Goal: Task Accomplishment & Management: Complete application form

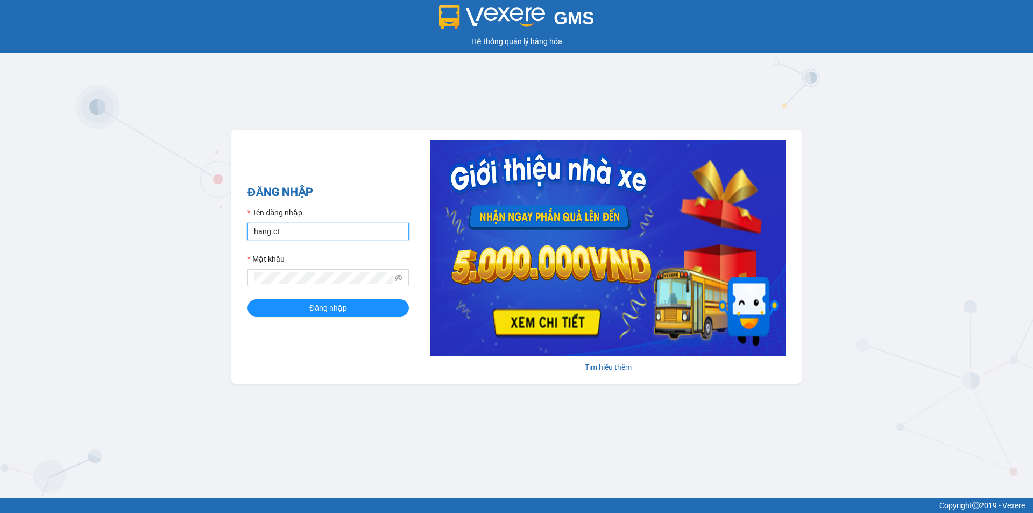
click at [295, 238] on input "hang.ct" at bounding box center [327, 231] width 161 height 17
type input "nguyenhoa.ct"
click at [389, 276] on span at bounding box center [327, 277] width 161 height 17
click at [400, 277] on icon "eye-invisible" at bounding box center [399, 278] width 8 height 8
click at [247, 299] on button "Đăng nhập" at bounding box center [327, 307] width 161 height 17
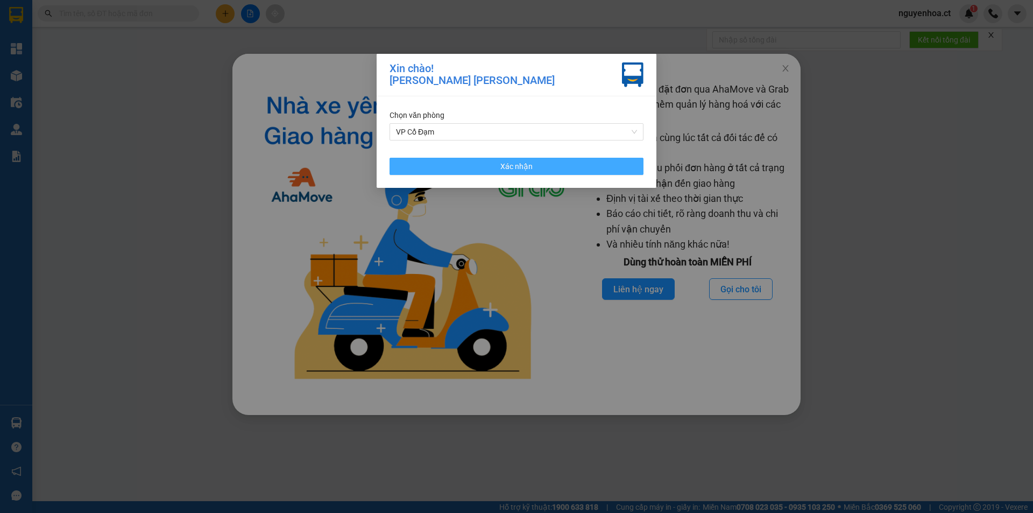
click at [568, 170] on button "Xác nhận" at bounding box center [516, 166] width 254 height 17
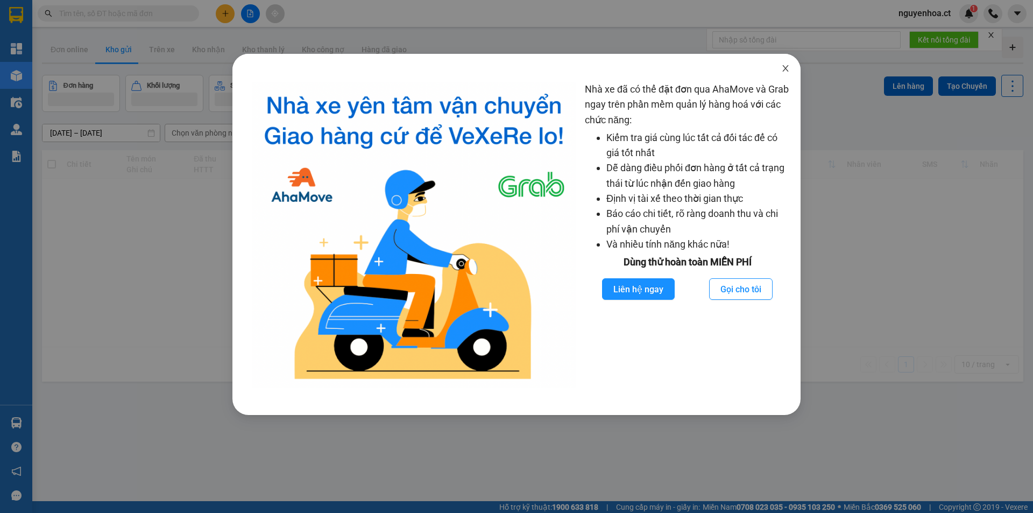
drag, startPoint x: 781, startPoint y: 70, endPoint x: 437, endPoint y: 5, distance: 349.7
click at [778, 69] on span "Close" at bounding box center [785, 69] width 30 height 30
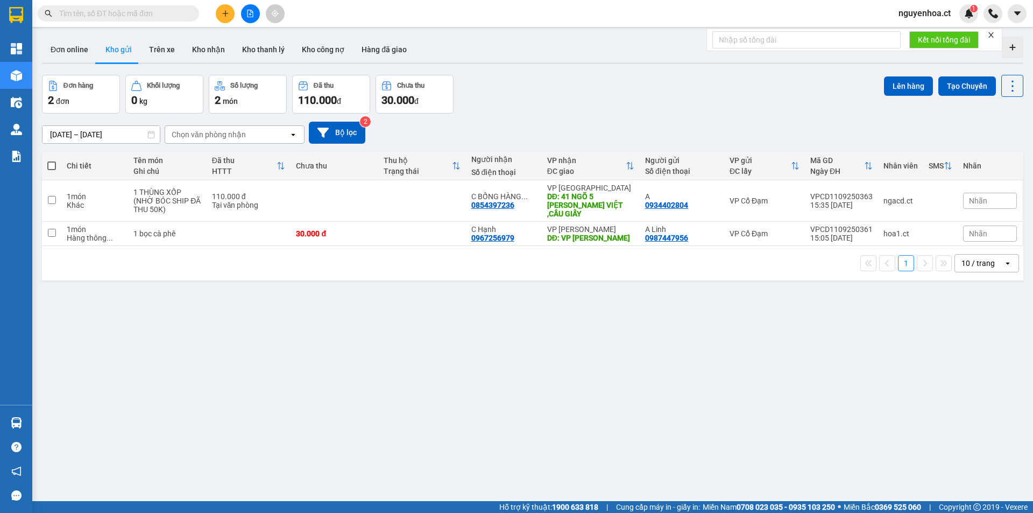
click at [93, 11] on input "text" at bounding box center [122, 14] width 127 height 12
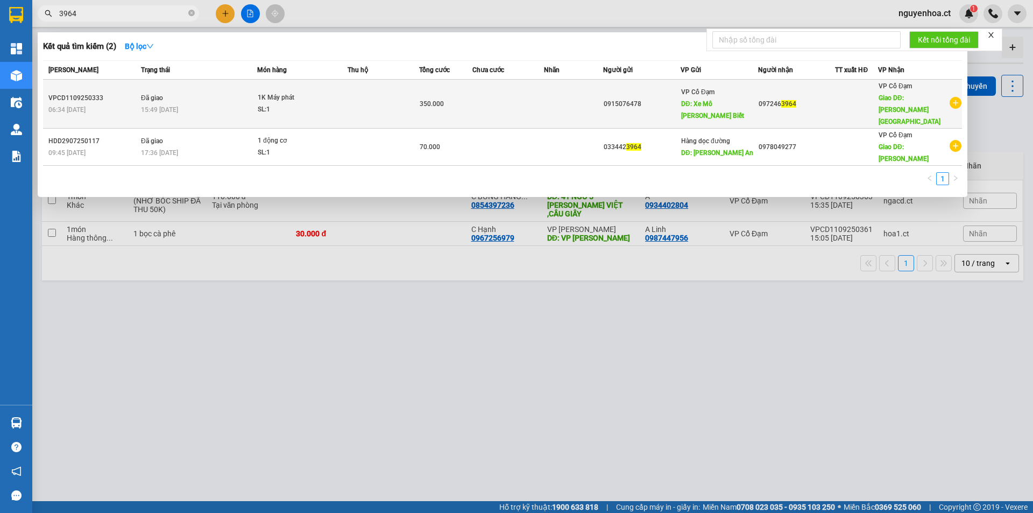
type input "3964"
click at [193, 104] on div "15:49 [DATE]" at bounding box center [199, 110] width 116 height 12
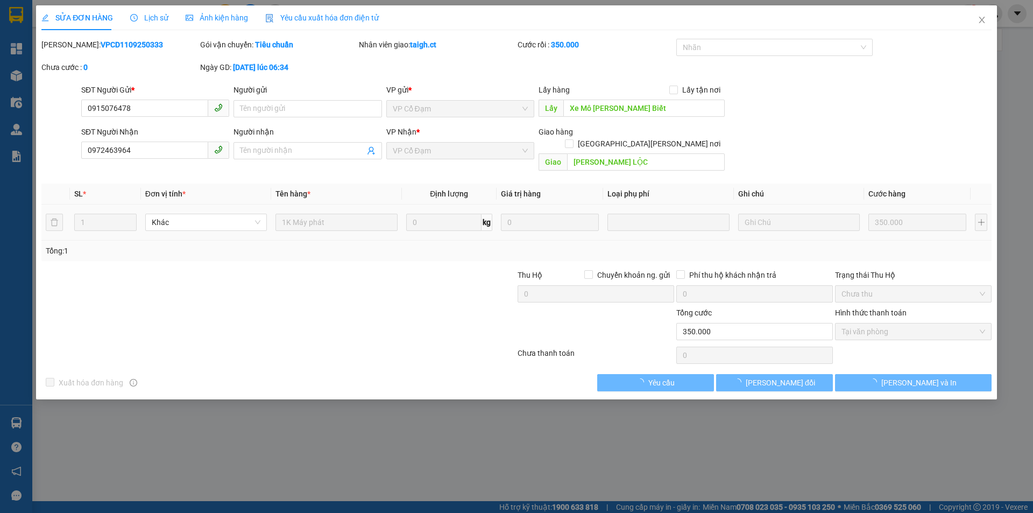
type input "0915076478"
type input "Xe Mô [PERSON_NAME] Biết"
type input "0972463964"
type input "[PERSON_NAME] LỘC"
type input "350.000"
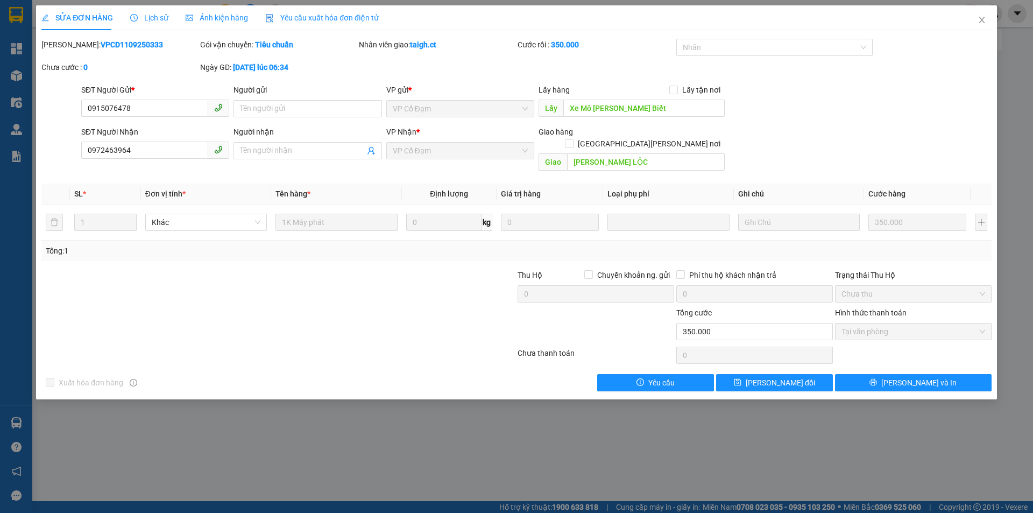
click at [145, 17] on span "Lịch sử" at bounding box center [149, 17] width 38 height 9
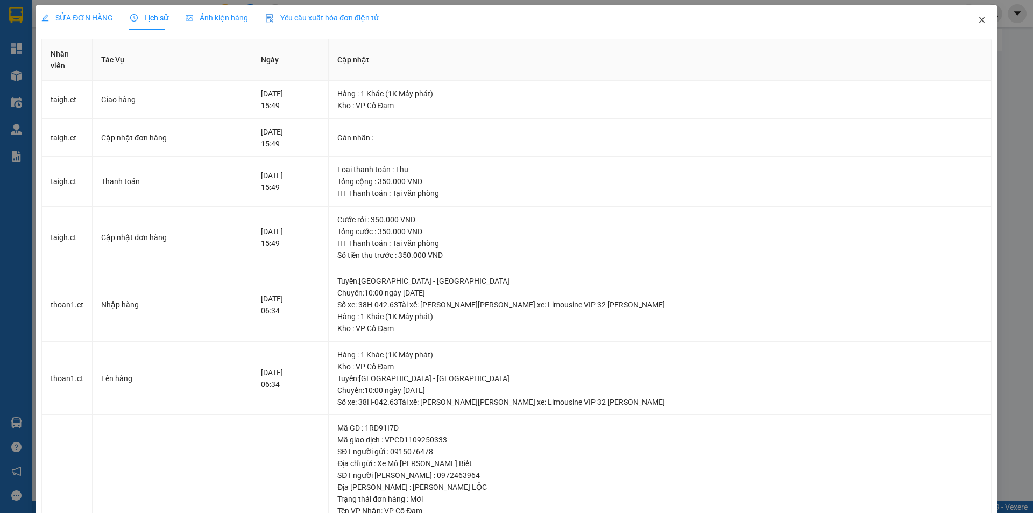
click at [977, 20] on icon "close" at bounding box center [981, 20] width 9 height 9
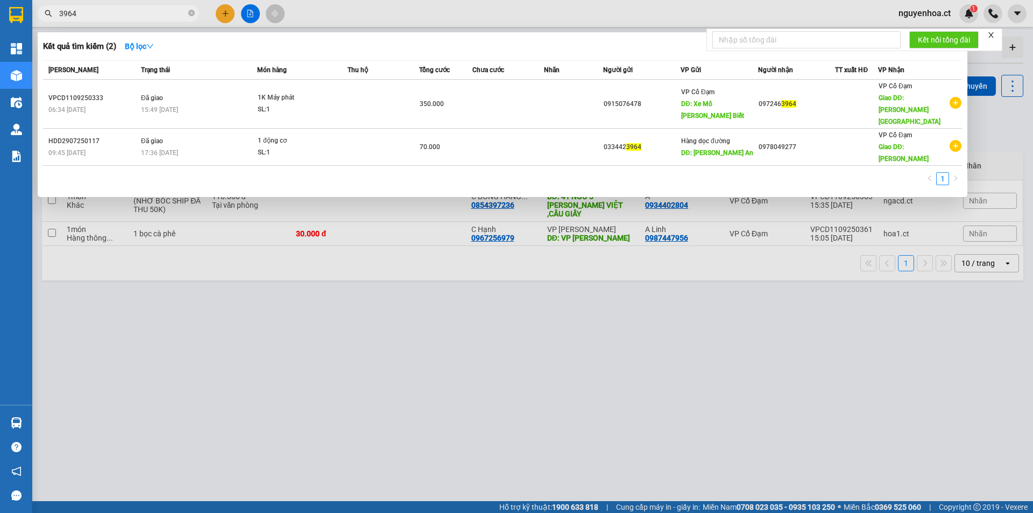
click at [109, 9] on input "3964" at bounding box center [122, 14] width 127 height 12
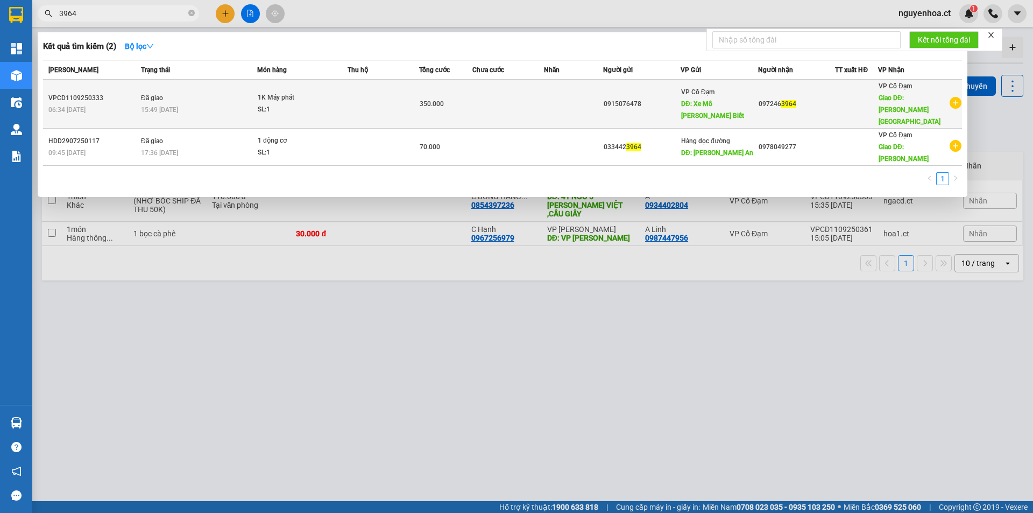
click at [222, 104] on div "15:49 [DATE]" at bounding box center [199, 110] width 116 height 12
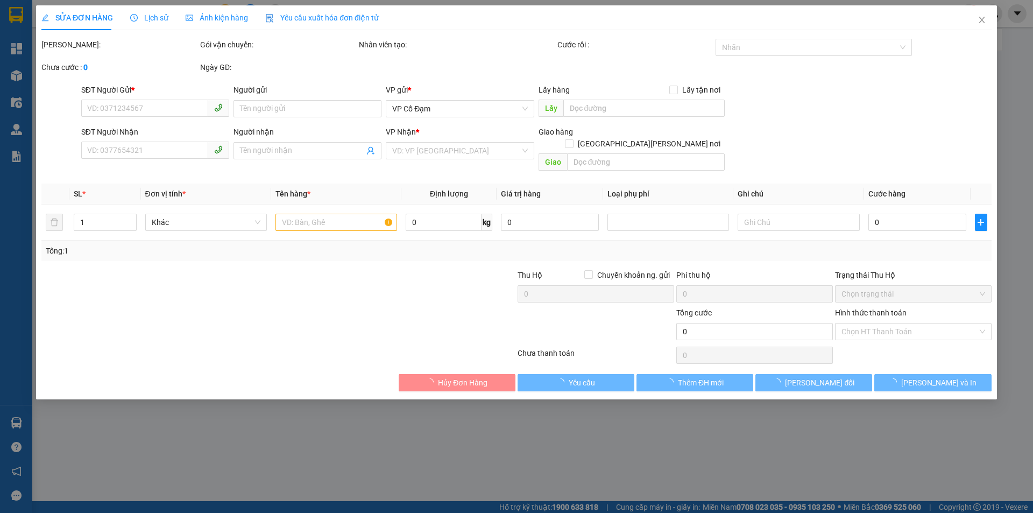
type input "0915076478"
type input "Xe Mô [PERSON_NAME] Biết"
type input "0972463964"
type input "[PERSON_NAME] LỘC"
type input "350.000"
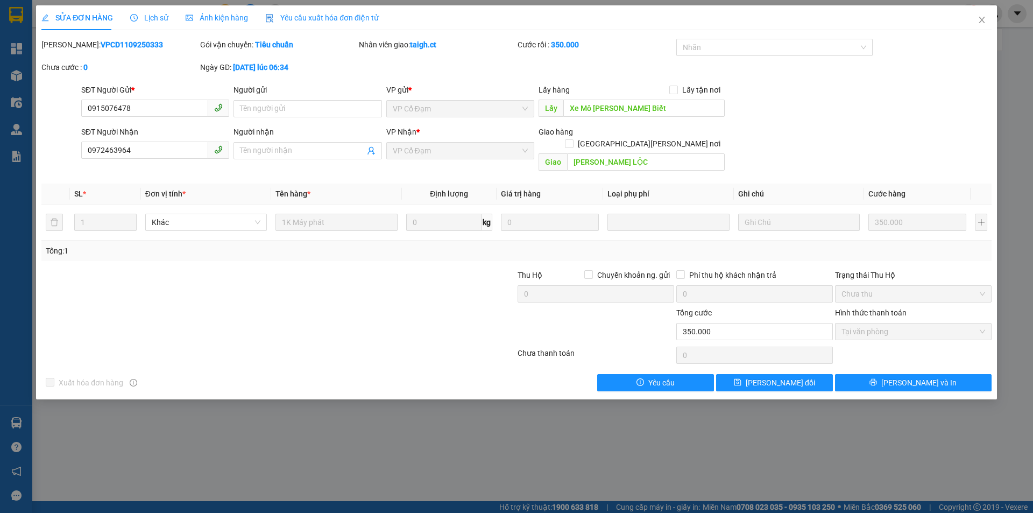
click at [158, 22] on span "Lịch sử" at bounding box center [149, 17] width 38 height 9
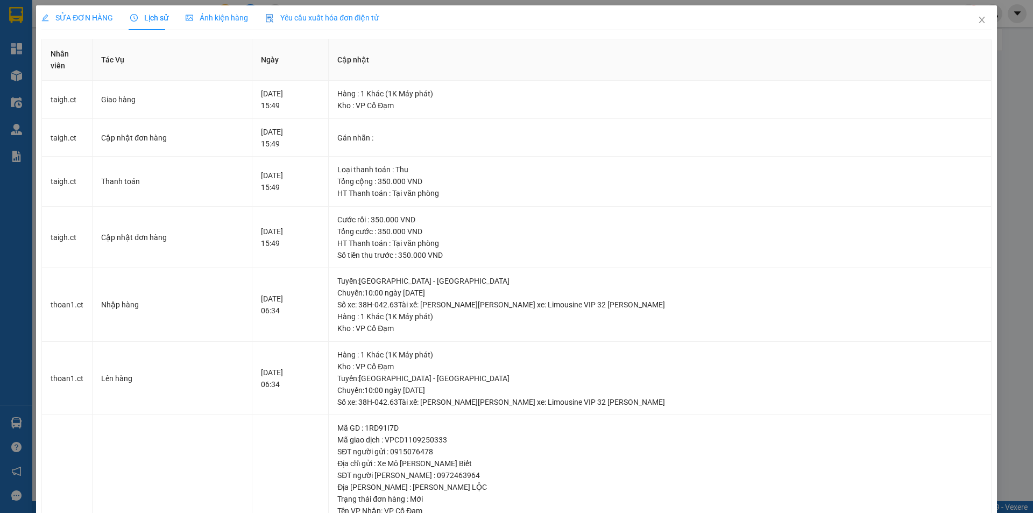
click at [94, 19] on span "SỬA ĐƠN HÀNG" at bounding box center [77, 17] width 72 height 9
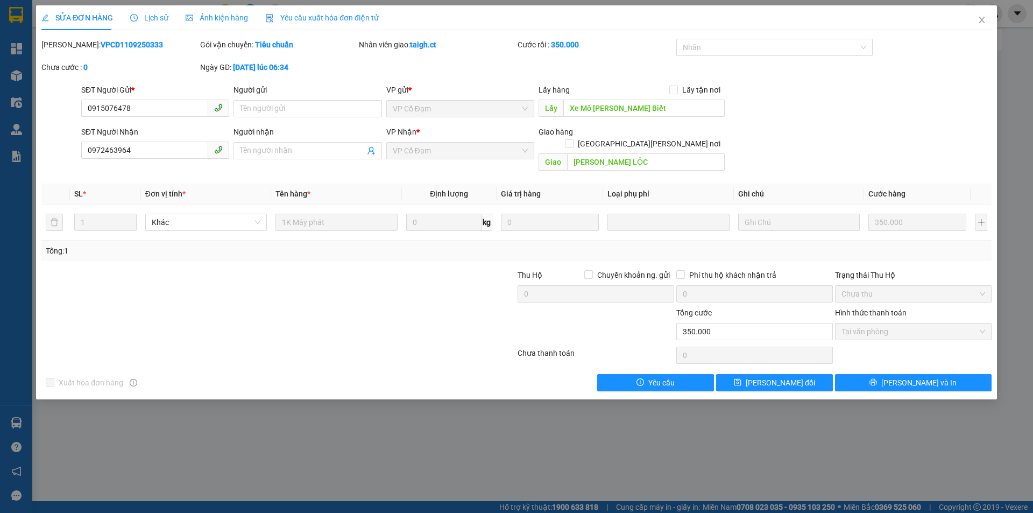
click at [155, 21] on span "Lịch sử" at bounding box center [149, 17] width 38 height 9
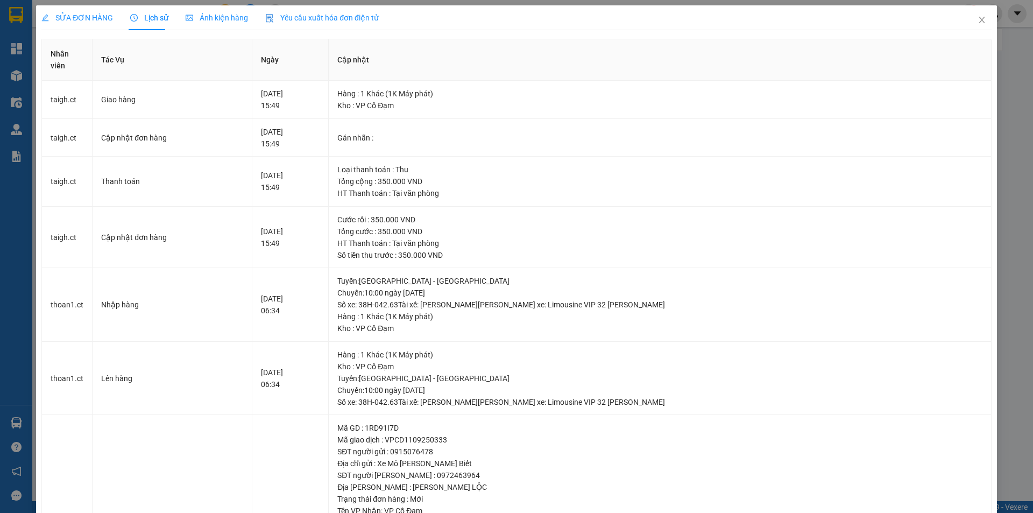
click at [93, 20] on span "SỬA ĐƠN HÀNG" at bounding box center [77, 17] width 72 height 9
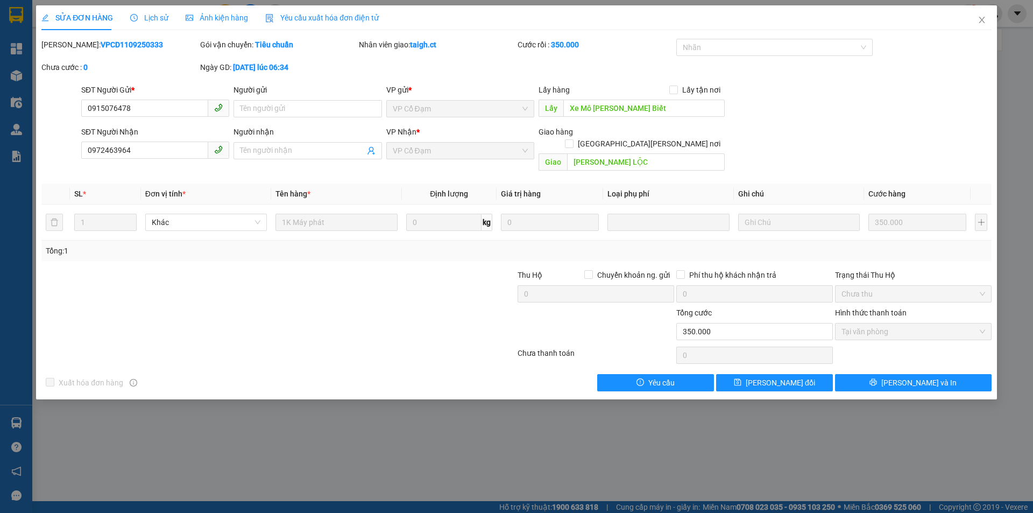
click at [157, 22] on span "Lịch sử" at bounding box center [149, 17] width 38 height 9
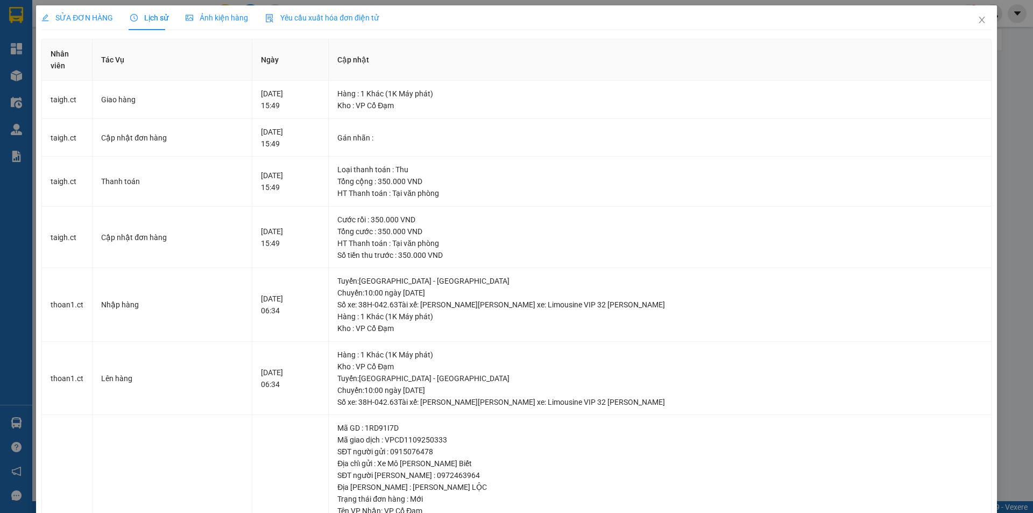
click at [101, 20] on span "SỬA ĐƠN HÀNG" at bounding box center [77, 17] width 72 height 9
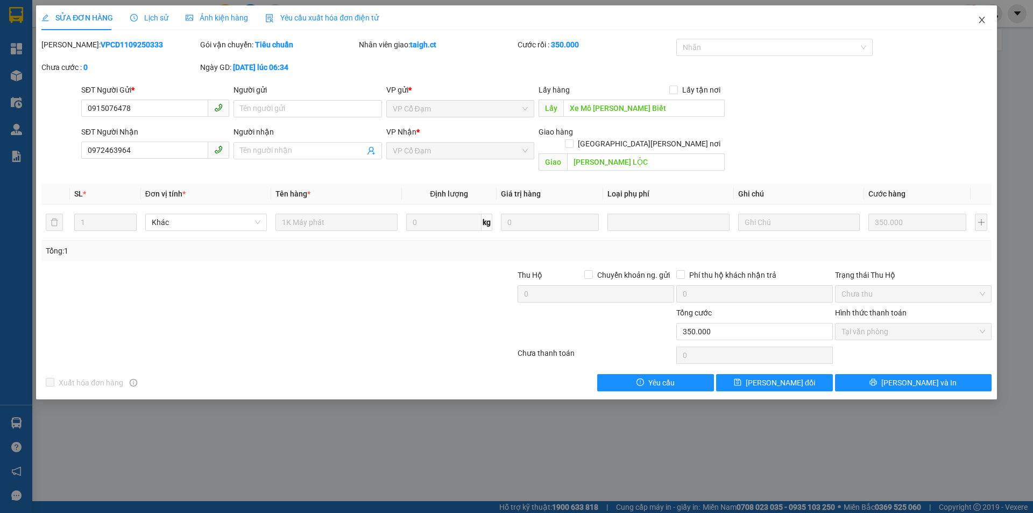
click at [980, 21] on icon "close" at bounding box center [981, 20] width 9 height 9
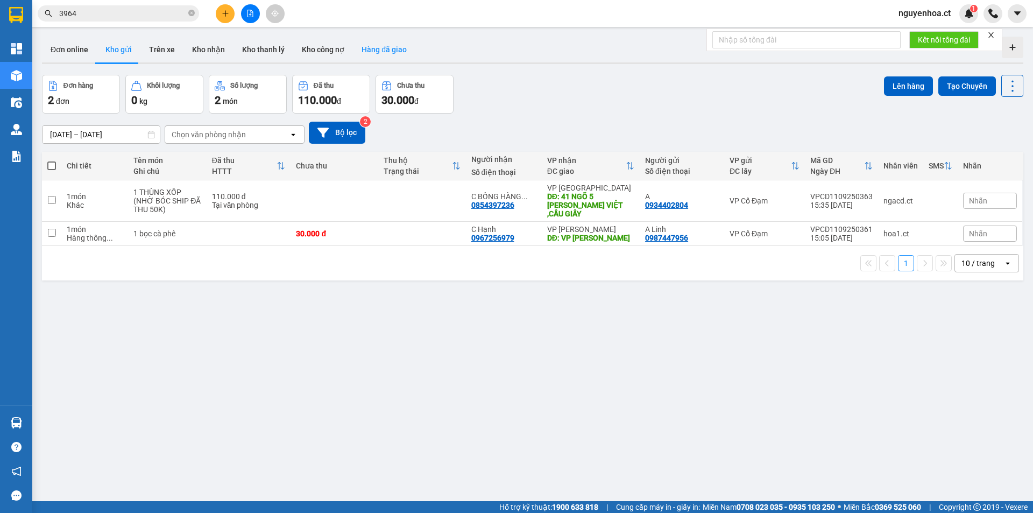
click at [377, 51] on button "Hàng đã giao" at bounding box center [384, 50] width 62 height 26
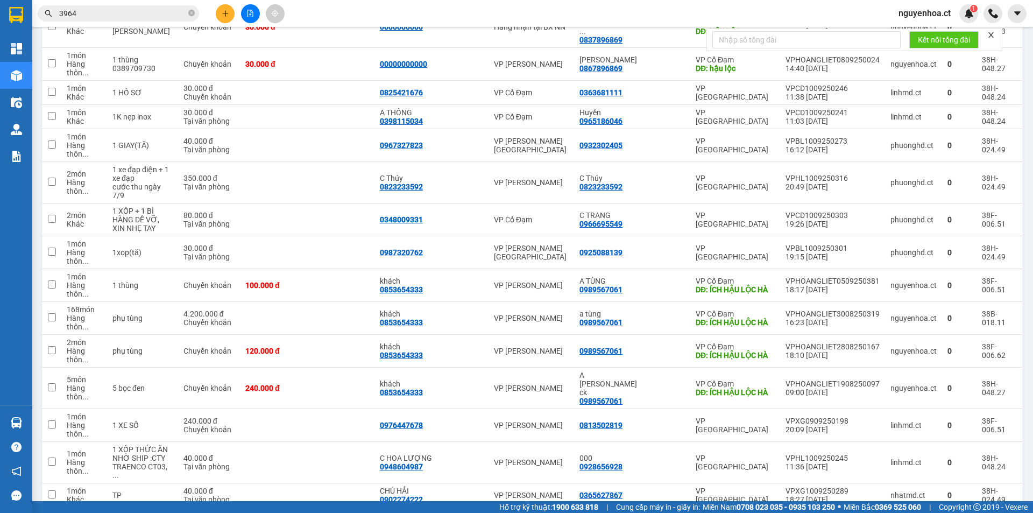
scroll to position [1990, 0]
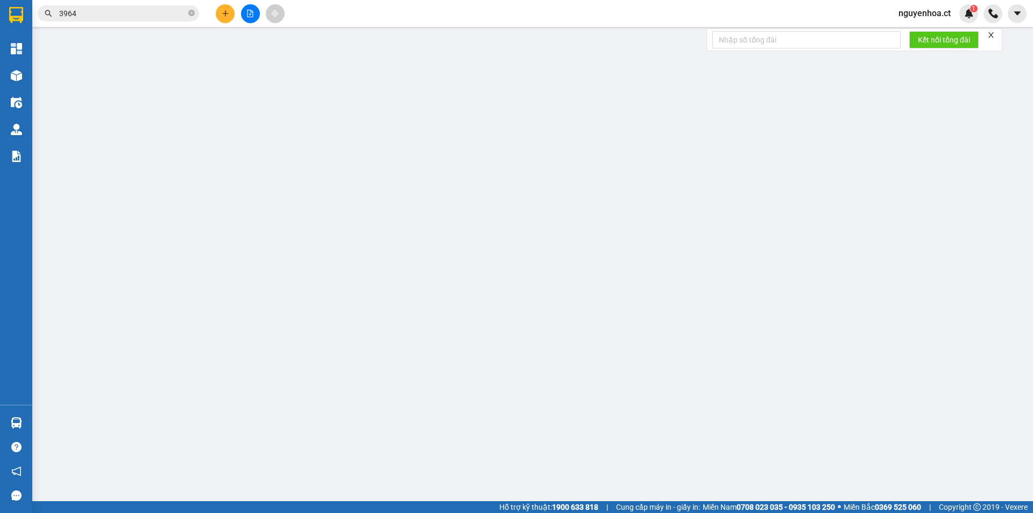
type input "0986692119"
type input "nhà [GEOGRAPHIC_DATA][PERSON_NAME]"
type input "0977772720"
type input "khách"
type input "cổ đạm"
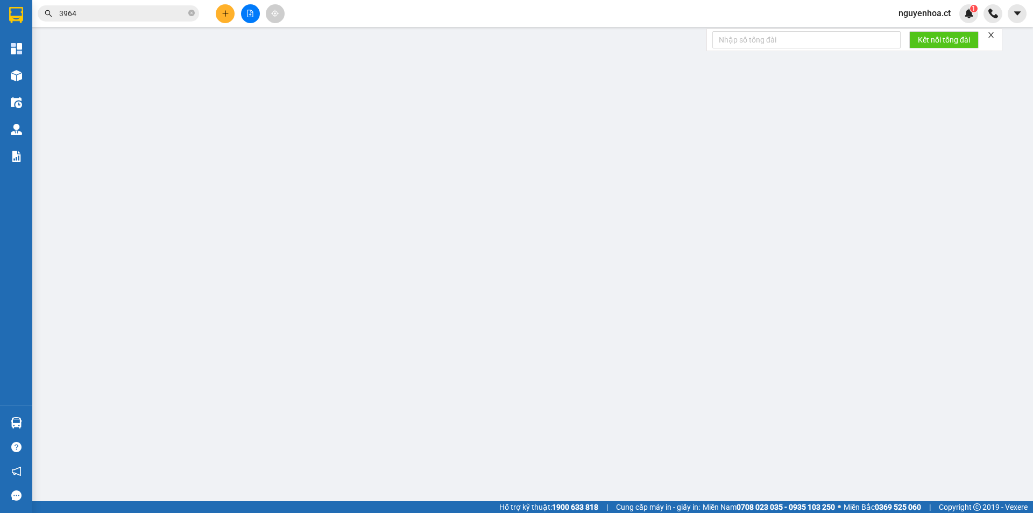
type input "2.400.000"
type input "150.000"
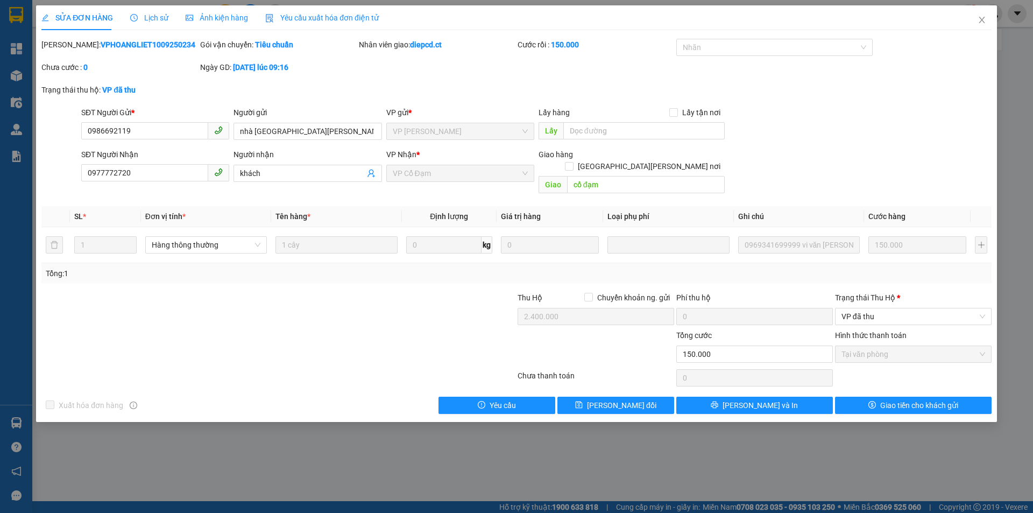
click at [153, 17] on span "Lịch sử" at bounding box center [149, 17] width 38 height 9
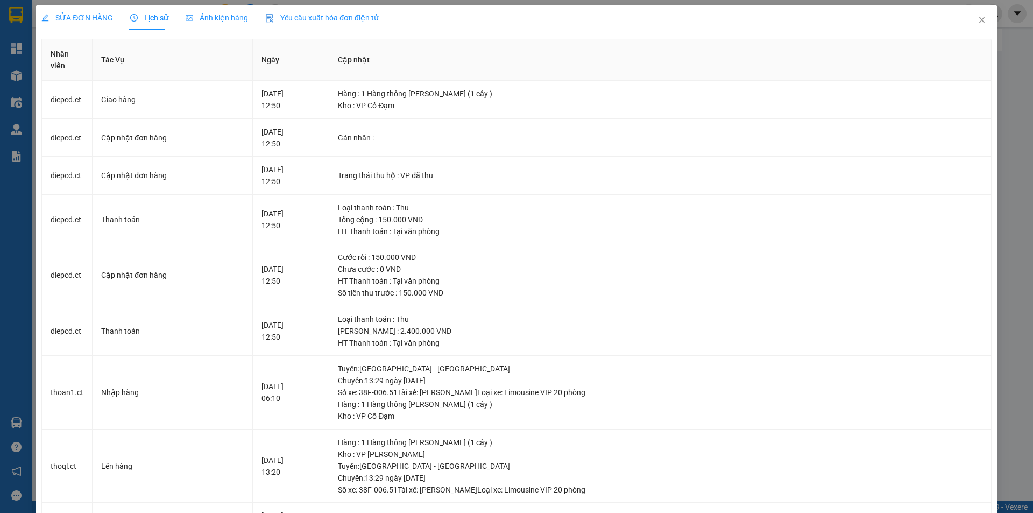
click at [93, 23] on div "SỬA ĐƠN HÀNG" at bounding box center [77, 18] width 72 height 12
